Goal: Task Accomplishment & Management: Use online tool/utility

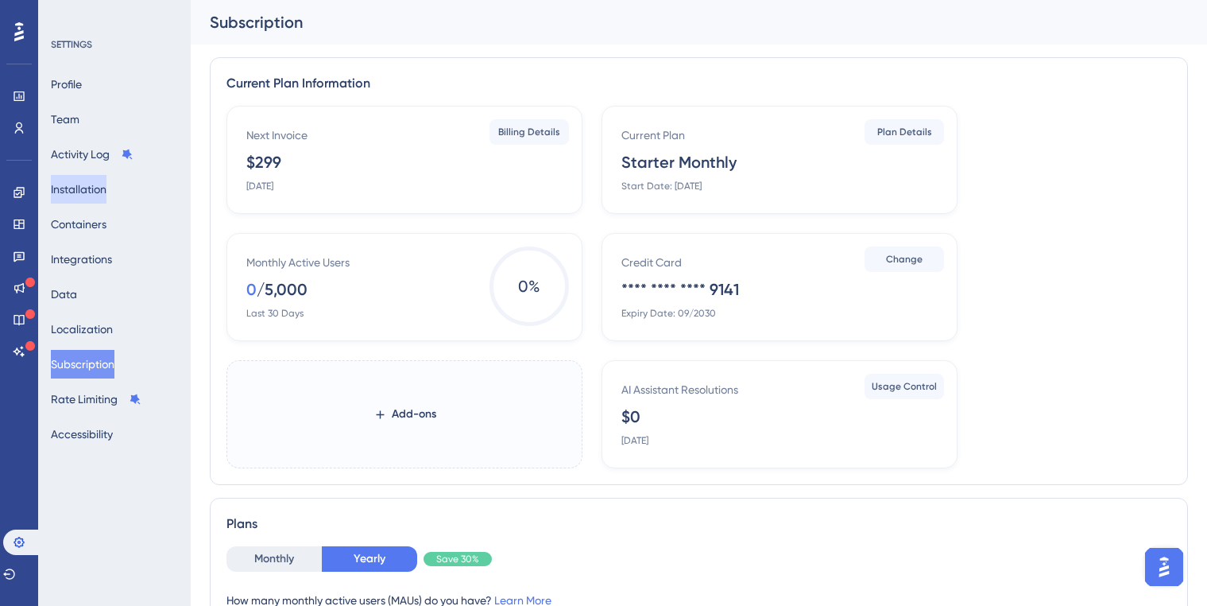
click at [100, 188] on button "Installation" at bounding box center [79, 189] width 56 height 29
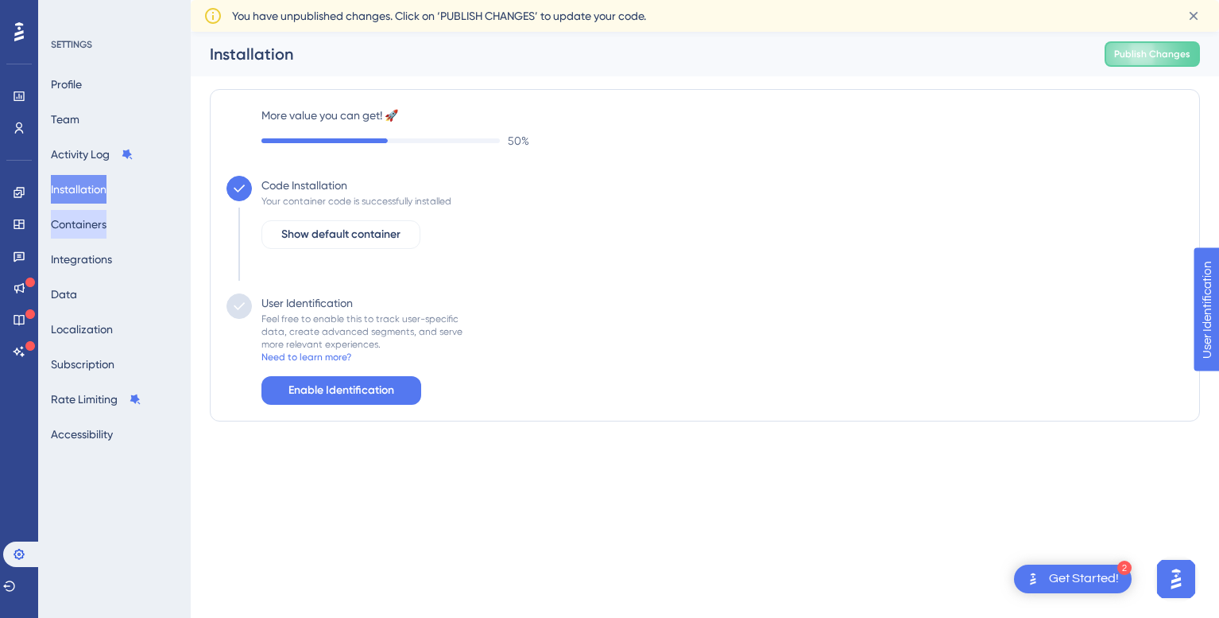
click at [64, 220] on button "Containers" at bounding box center [79, 224] width 56 height 29
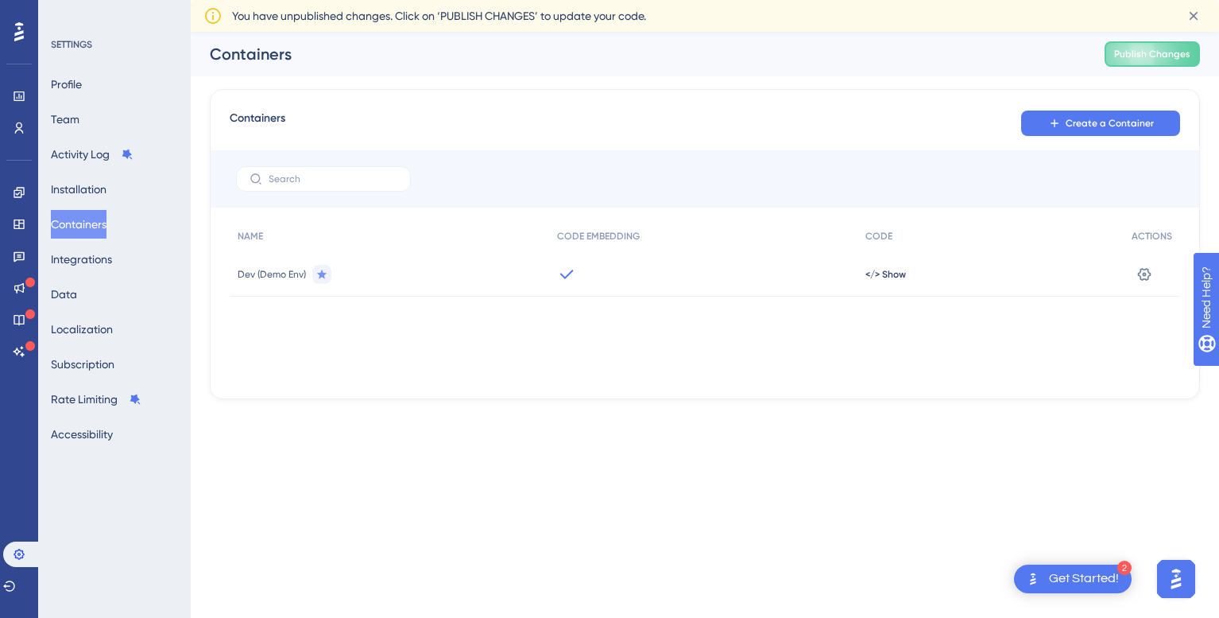
click at [1201, 60] on div "Containers Publish Changes" at bounding box center [705, 54] width 1029 height 45
click at [1183, 62] on button "Publish Changes" at bounding box center [1152, 53] width 95 height 25
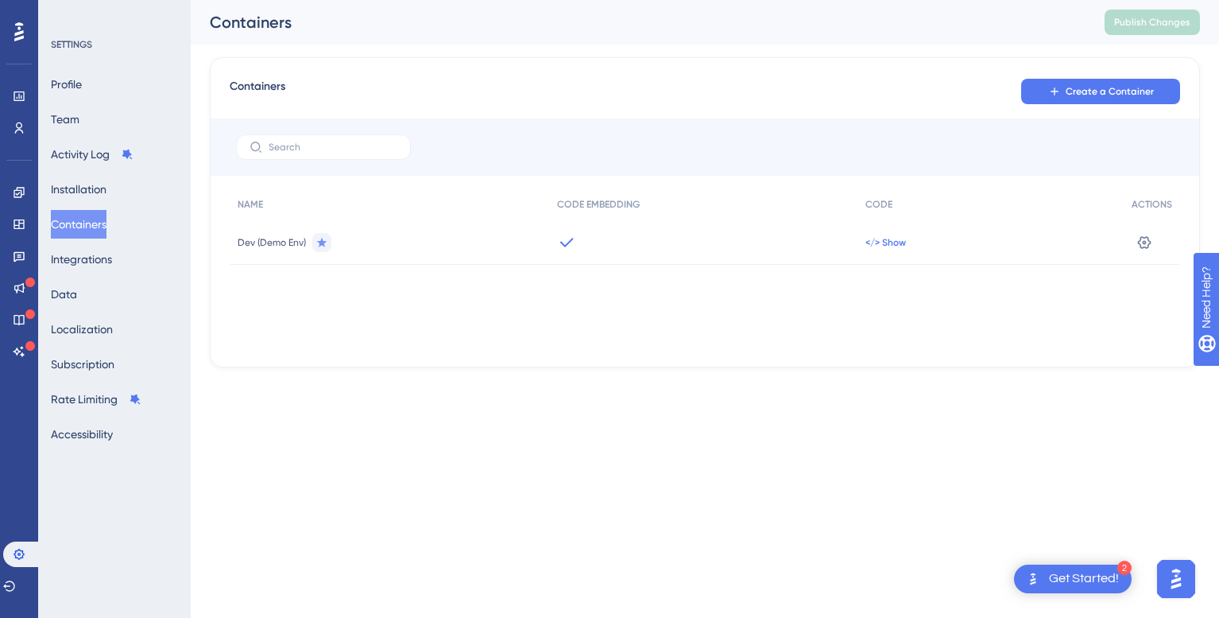
click at [885, 242] on span "</> Show" at bounding box center [886, 242] width 41 height 13
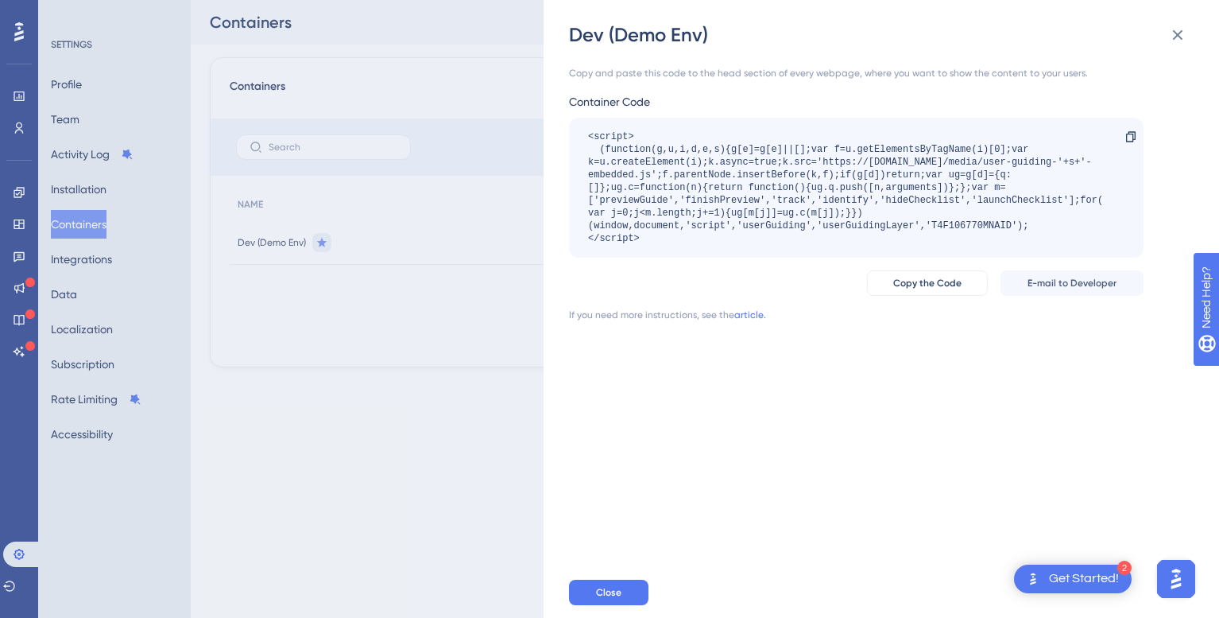
click at [283, 219] on div "Dev (Demo Env) Copy and paste this code to the head section of every webpage, w…" at bounding box center [609, 309] width 1219 height 618
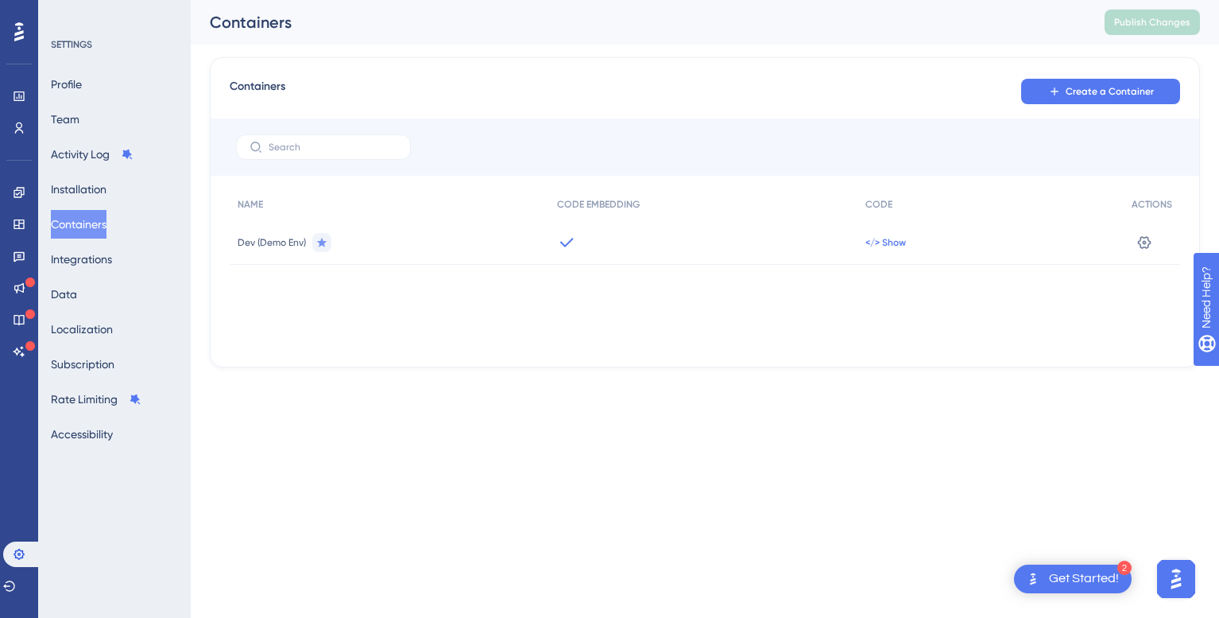
click at [888, 239] on span "</> Show" at bounding box center [886, 242] width 41 height 13
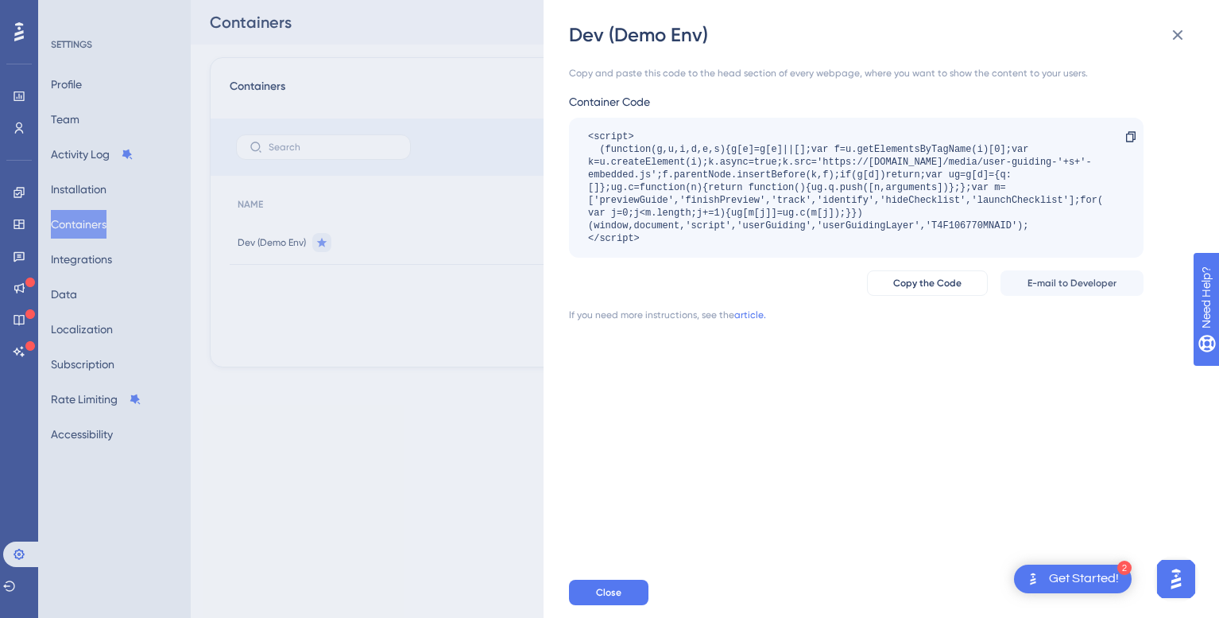
click at [455, 380] on div "Dev (Demo Env) Copy and paste this code to the head section of every webpage, w…" at bounding box center [609, 309] width 1219 height 618
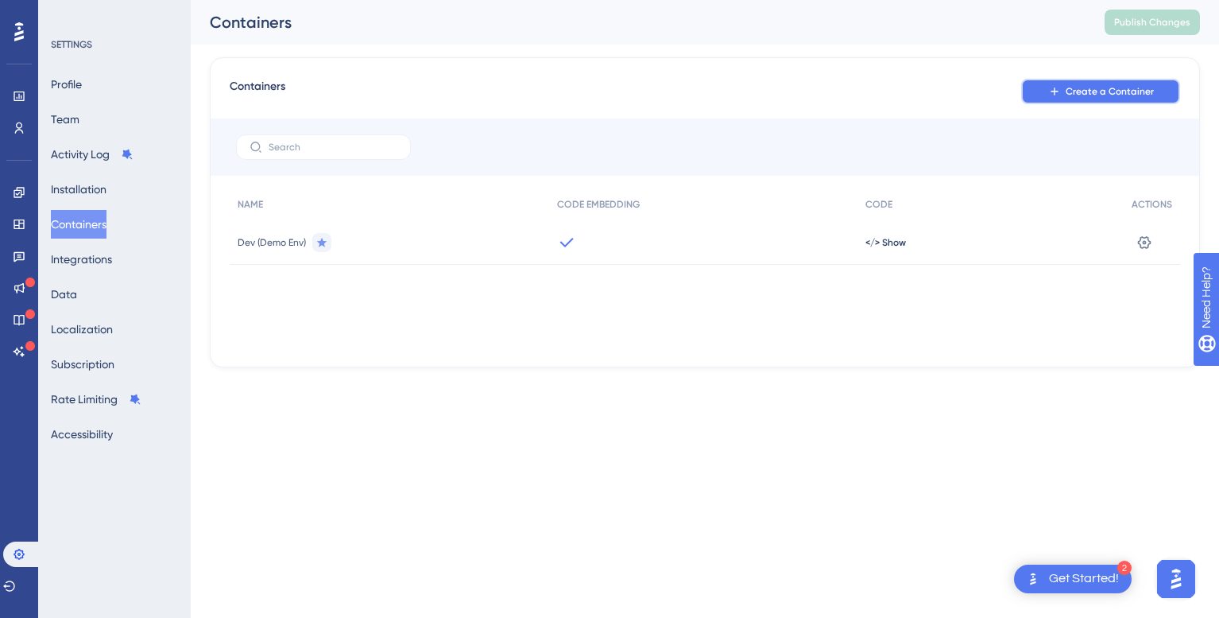
click at [1112, 87] on span "Create a Container" at bounding box center [1110, 91] width 88 height 13
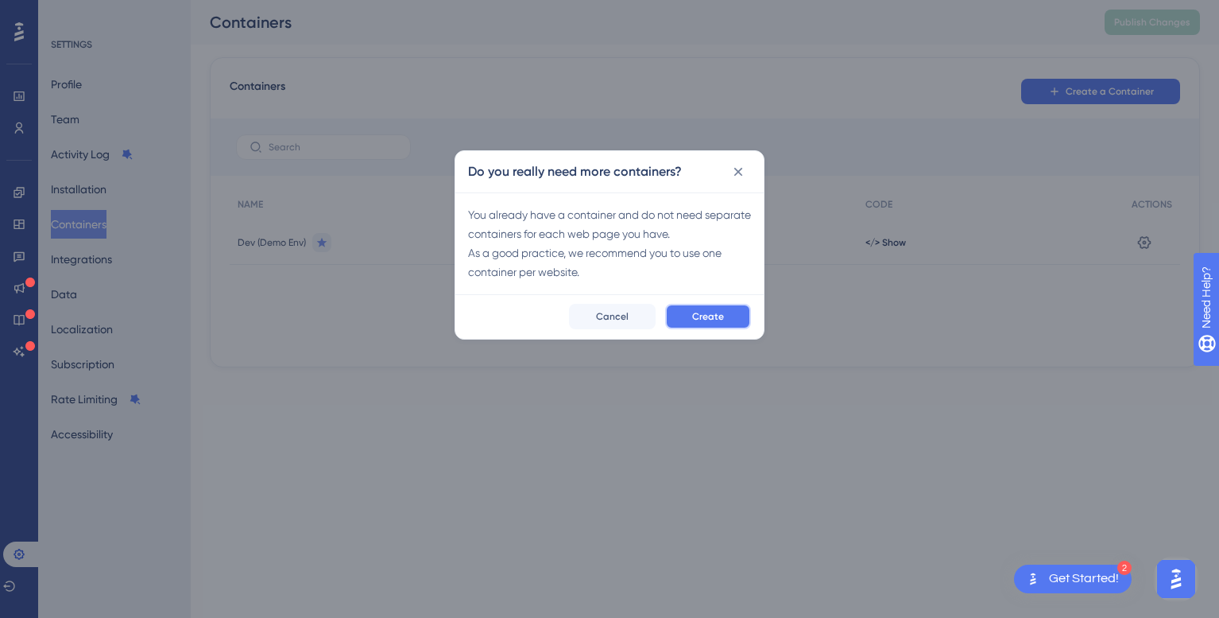
click at [682, 324] on button "Create" at bounding box center [708, 316] width 86 height 25
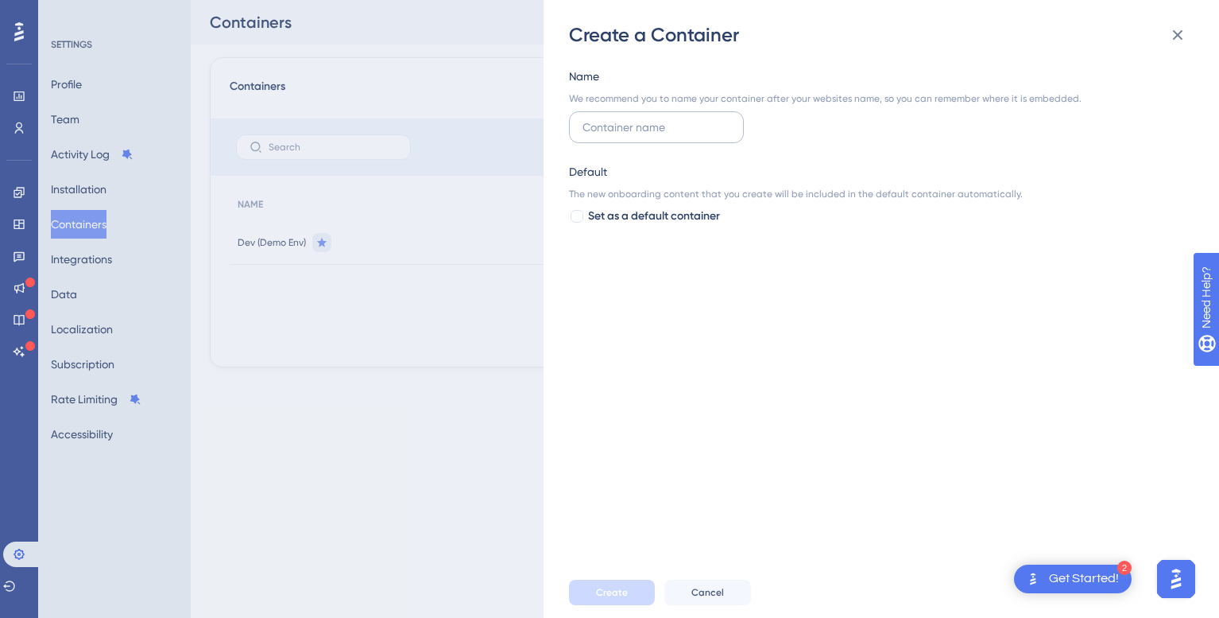
click at [669, 132] on input "text" at bounding box center [657, 126] width 148 height 17
type input "Production"
click at [583, 219] on div at bounding box center [577, 216] width 13 height 13
checkbox input "true"
click at [627, 585] on button "Create" at bounding box center [612, 591] width 86 height 25
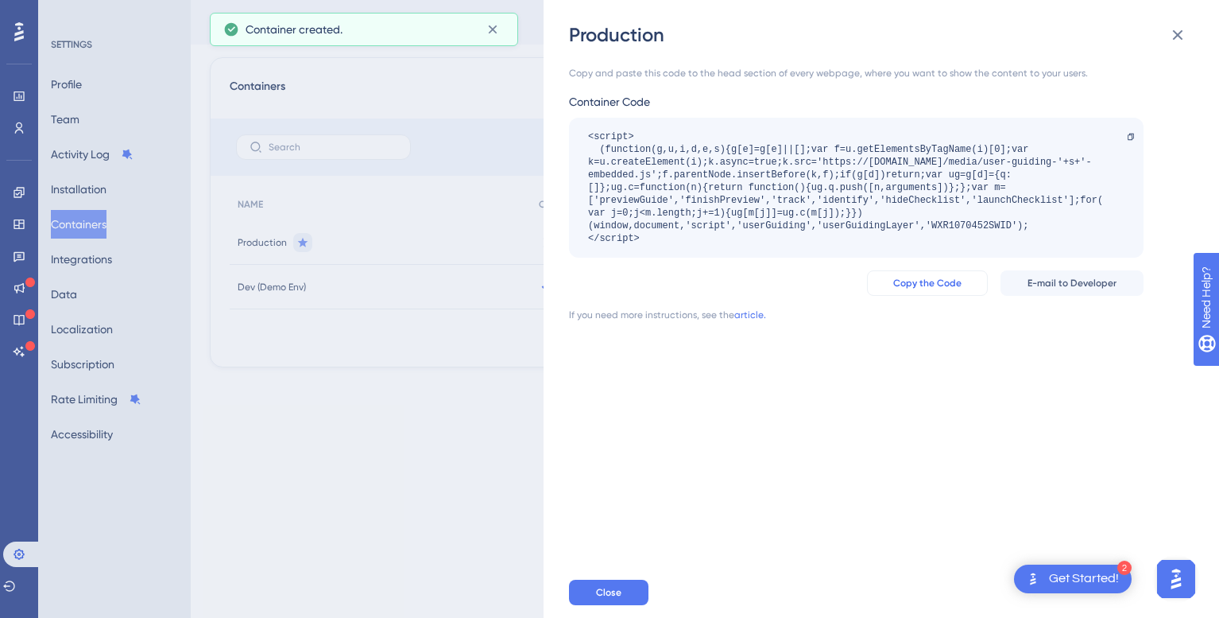
click at [964, 289] on button "Copy the Code" at bounding box center [927, 282] width 121 height 25
